Goal: Information Seeking & Learning: Learn about a topic

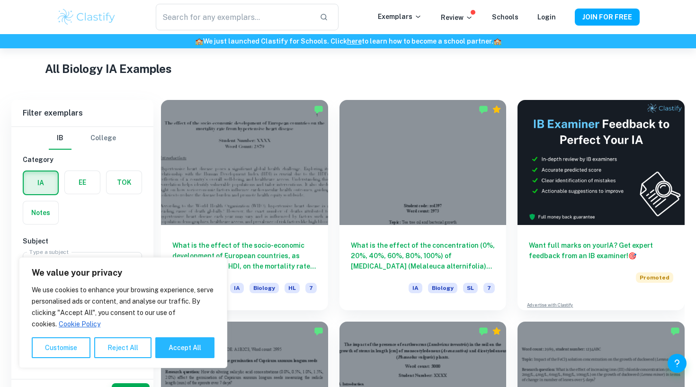
scroll to position [249, 0]
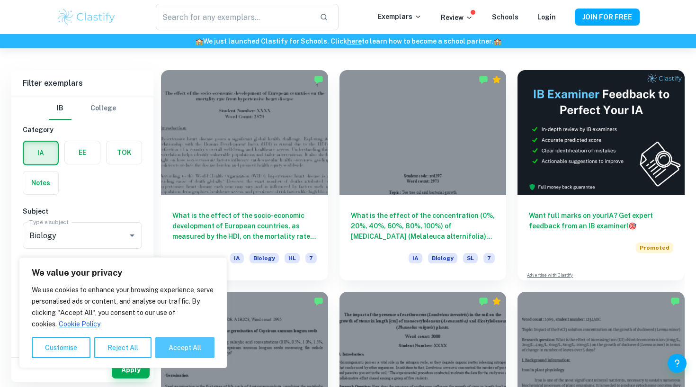
click at [199, 345] on button "Accept All" at bounding box center [184, 347] width 59 height 21
checkbox input "true"
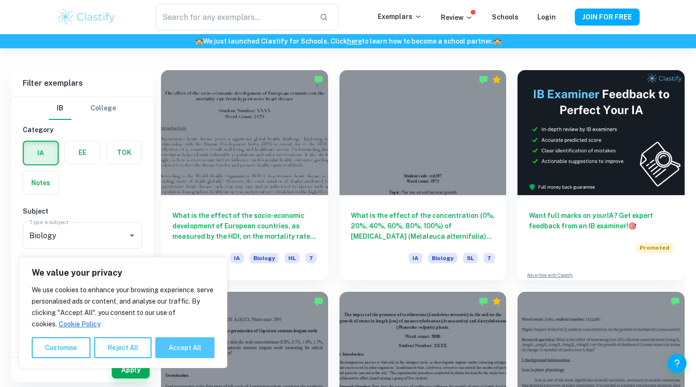
checkbox input "true"
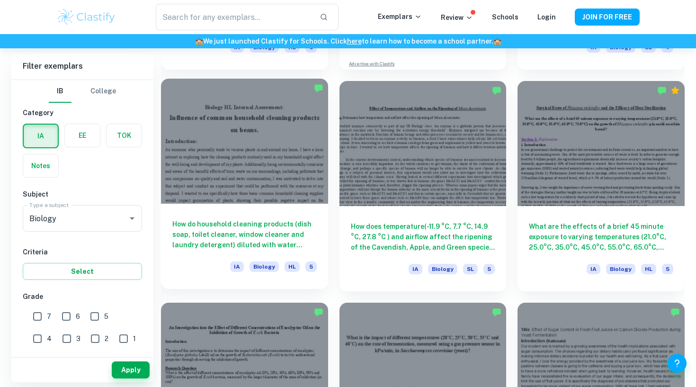
scroll to position [2013, 0]
click at [215, 233] on h6 "How do household cleaning products (dish soap, toilet cleaner, window cleaner a…" at bounding box center [244, 234] width 144 height 31
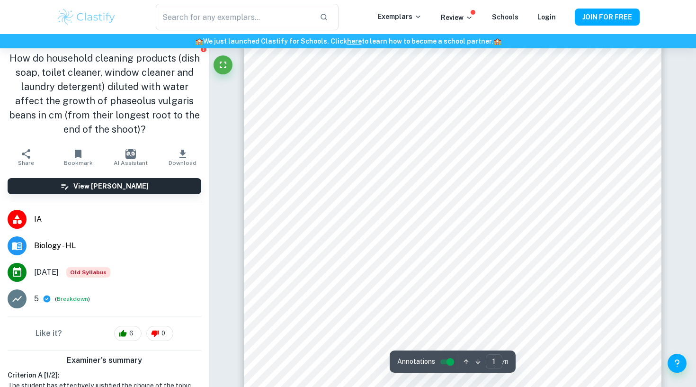
scroll to position [74, 0]
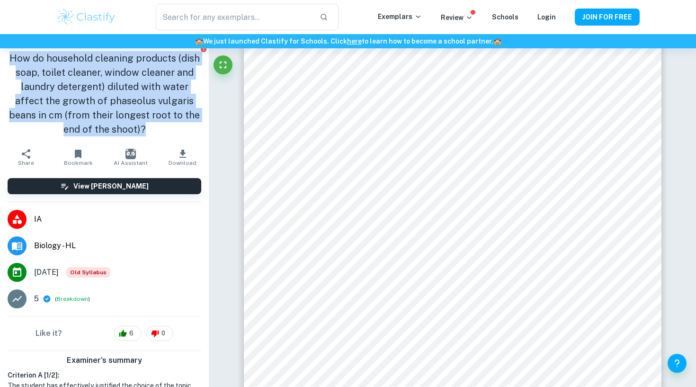
drag, startPoint x: 9, startPoint y: 54, endPoint x: 124, endPoint y: 134, distance: 140.1
click at [125, 135] on h1 "How do household cleaning products (dish soap, toilet cleaner, window cleaner a…" at bounding box center [105, 93] width 194 height 85
copy h1 "How do household cleaning products (dish soap, toilet cleaner, window cleaner a…"
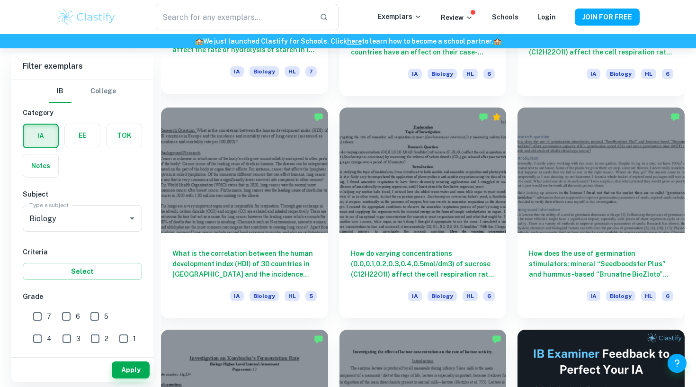
scroll to position [3554, 0]
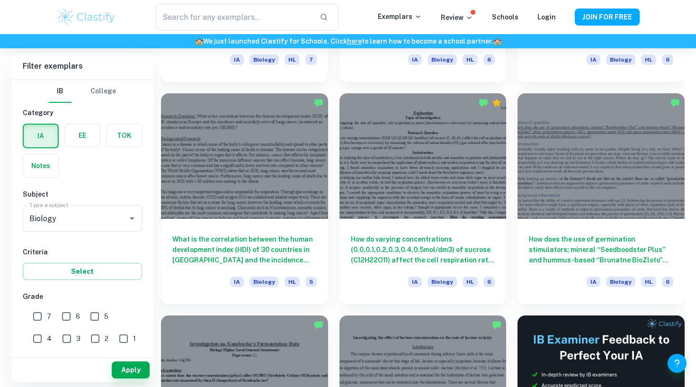
click at [41, 313] on input "7" at bounding box center [37, 316] width 19 height 19
checkbox input "true"
click at [144, 386] on div "Filter exemplars IB College Category IA EE TOK Notes Subject Type a subject Bio…" at bounding box center [347, 218] width 673 height 6905
click at [64, 313] on input "6" at bounding box center [66, 316] width 19 height 19
checkbox input "true"
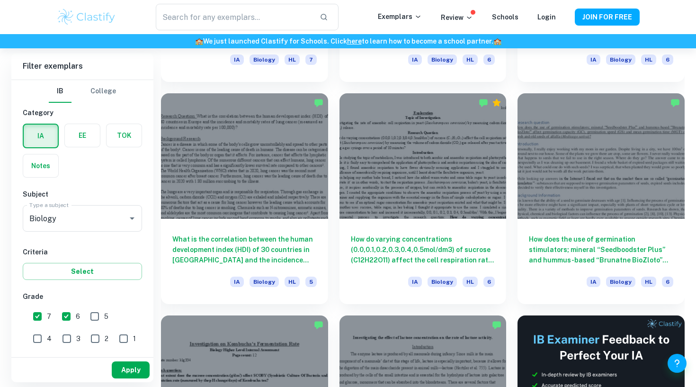
click at [126, 363] on button "Apply" at bounding box center [131, 369] width 38 height 17
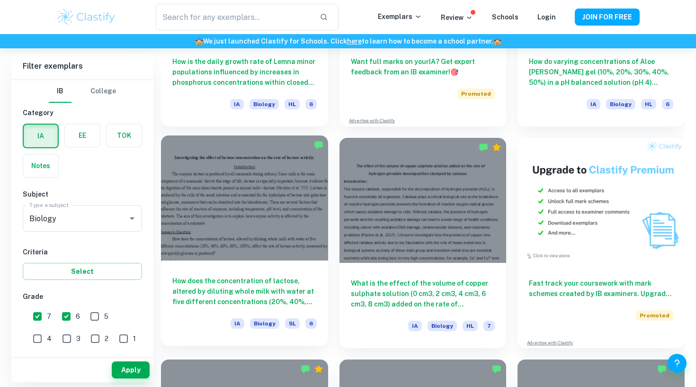
scroll to position [2847, 0]
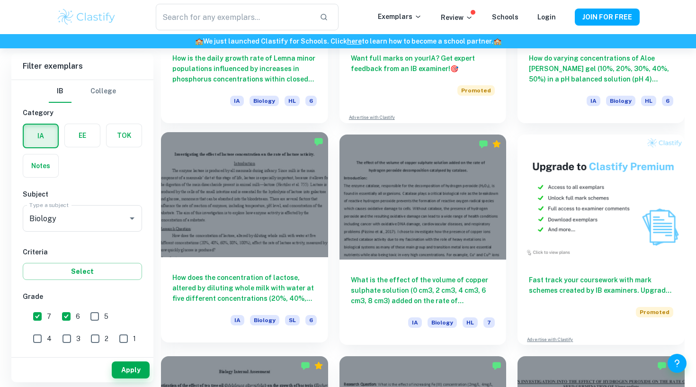
click at [248, 278] on h6 "How does the concentration of lactose, altered by diluting whole milk with wate…" at bounding box center [244, 287] width 144 height 31
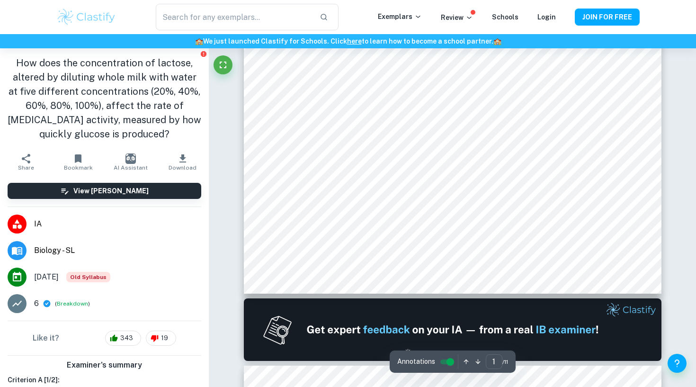
scroll to position [310, 0]
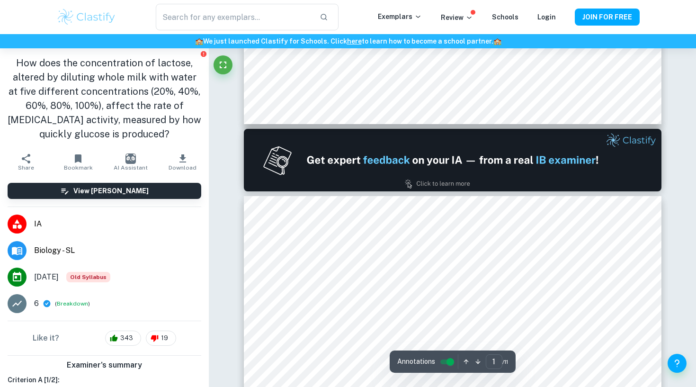
type input "2"
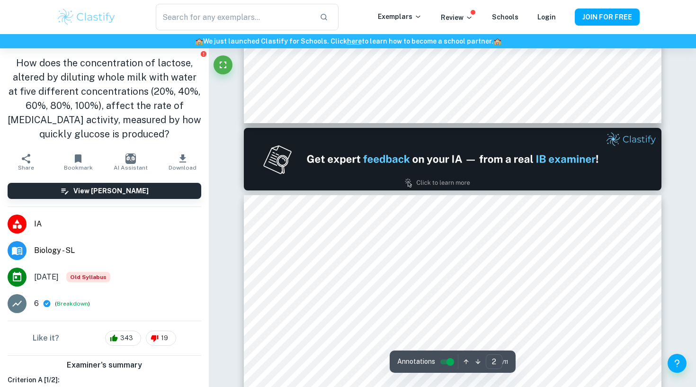
scroll to position [476, 0]
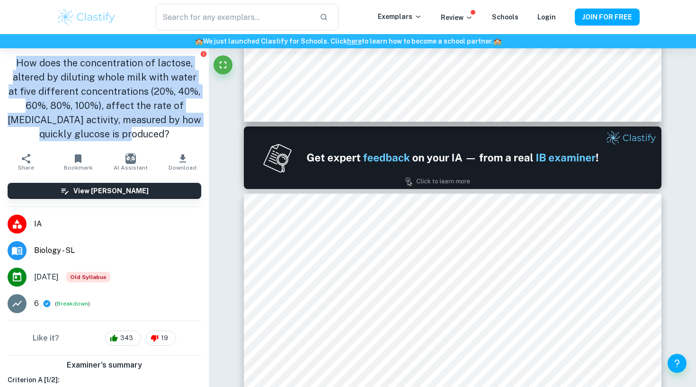
drag, startPoint x: 17, startPoint y: 56, endPoint x: 135, endPoint y: 140, distance: 144.7
click at [136, 140] on h1 "How does the concentration of lactose, altered by diluting whole milk with wate…" at bounding box center [105, 98] width 194 height 85
copy h1 "How does the concentration of lactose, altered by diluting whole milk with wate…"
